Goal: Task Accomplishment & Management: Manage account settings

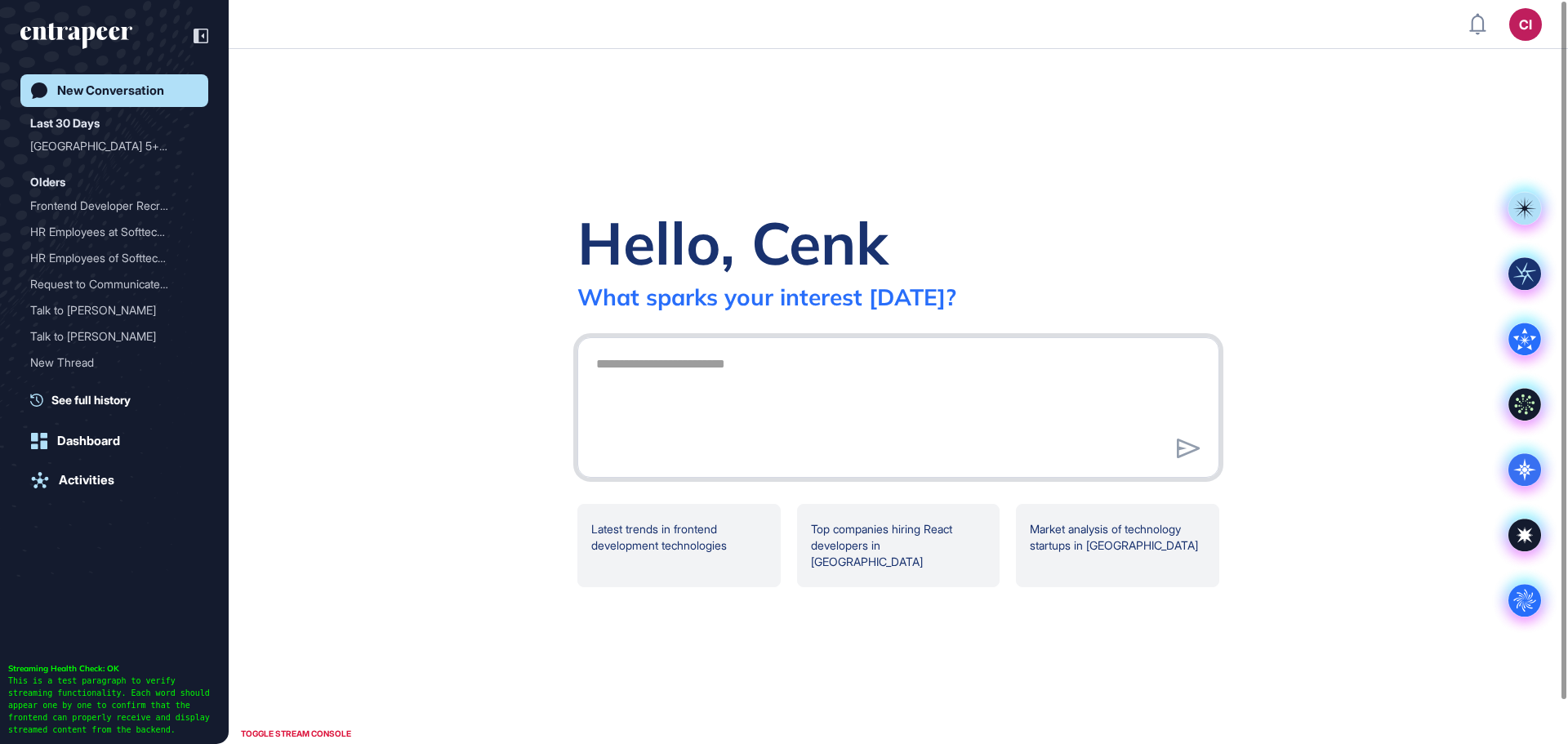
scroll to position [1, 1]
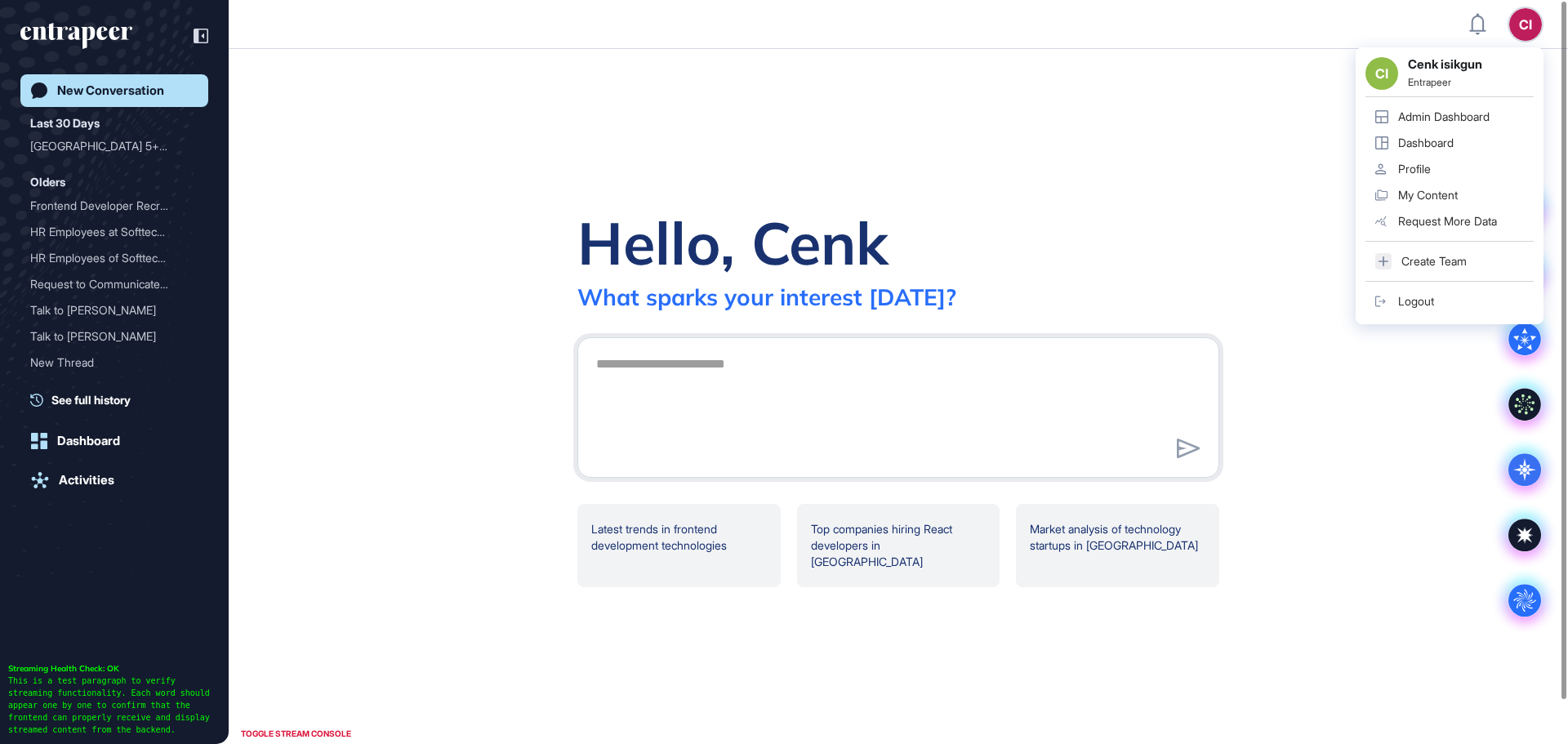
click at [1524, 24] on div "Ci" at bounding box center [1525, 24] width 32 height 32
click at [1414, 299] on div "Logout" at bounding box center [1416, 301] width 36 height 13
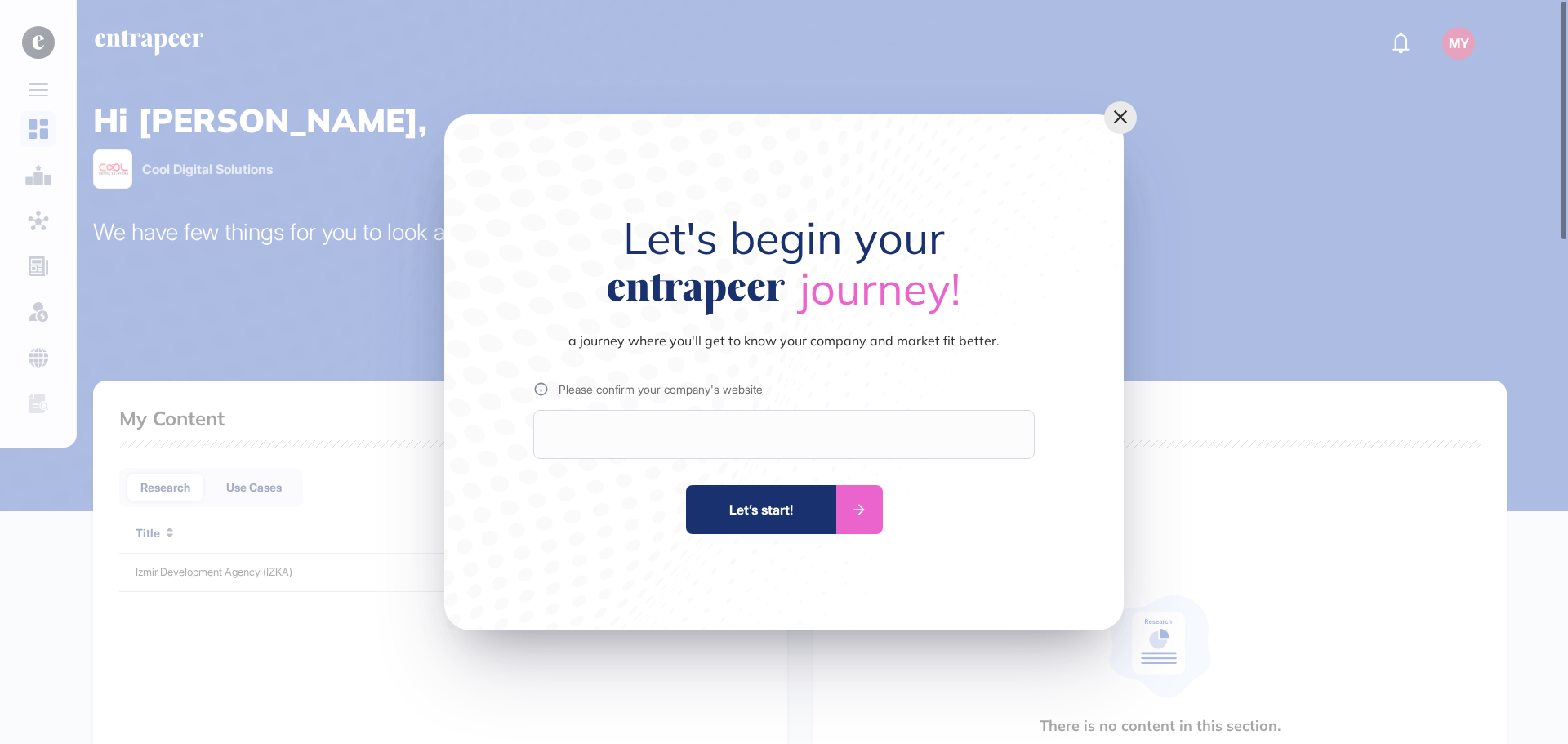
click at [1114, 119] on icon at bounding box center [1120, 117] width 23 height 28
